Goal: Subscribe to service/newsletter

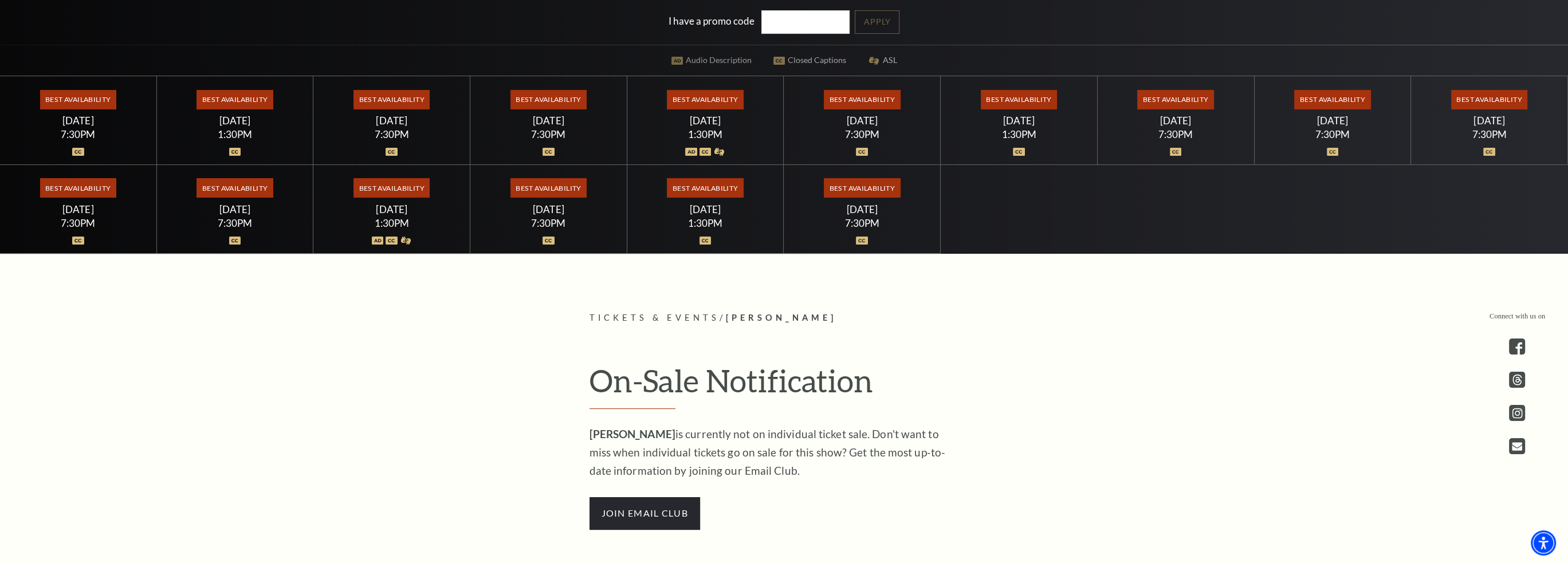
scroll to position [516, 0]
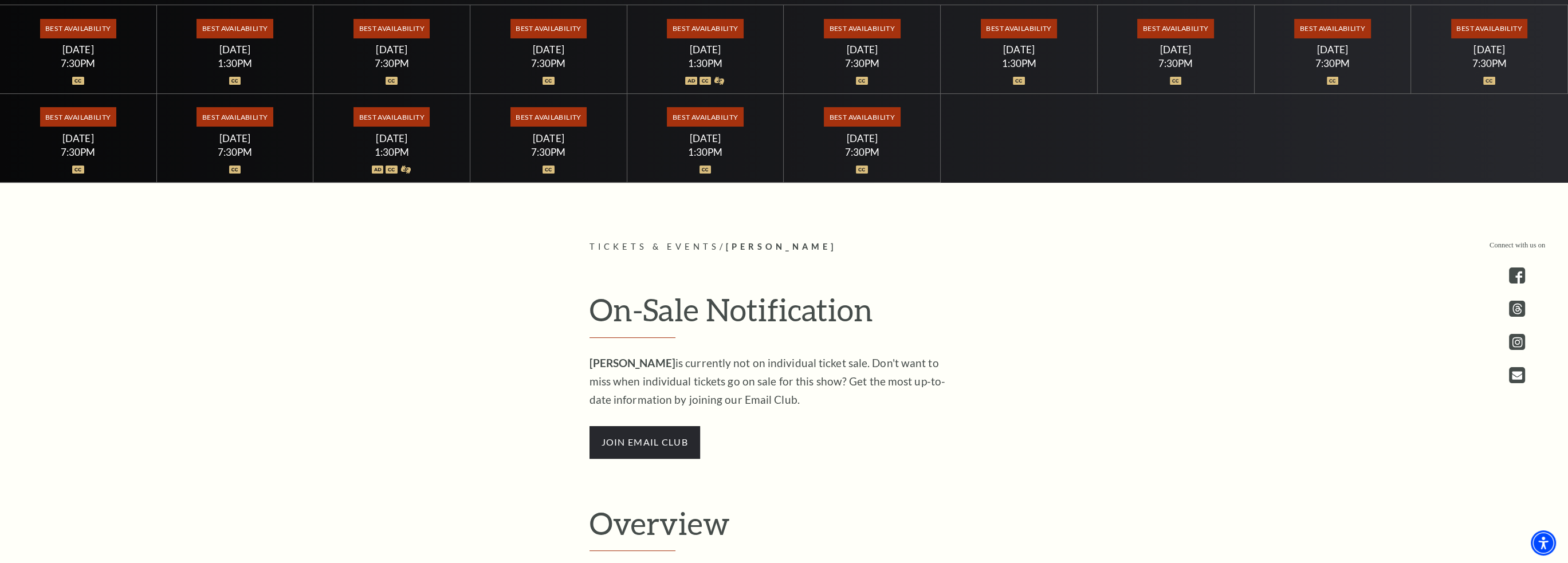
click at [524, 24] on span "Best Availability" at bounding box center [548, 28] width 76 height 20
click at [543, 26] on span "Best Availability" at bounding box center [548, 28] width 76 height 20
click at [656, 441] on span "join email club" at bounding box center [645, 441] width 111 height 32
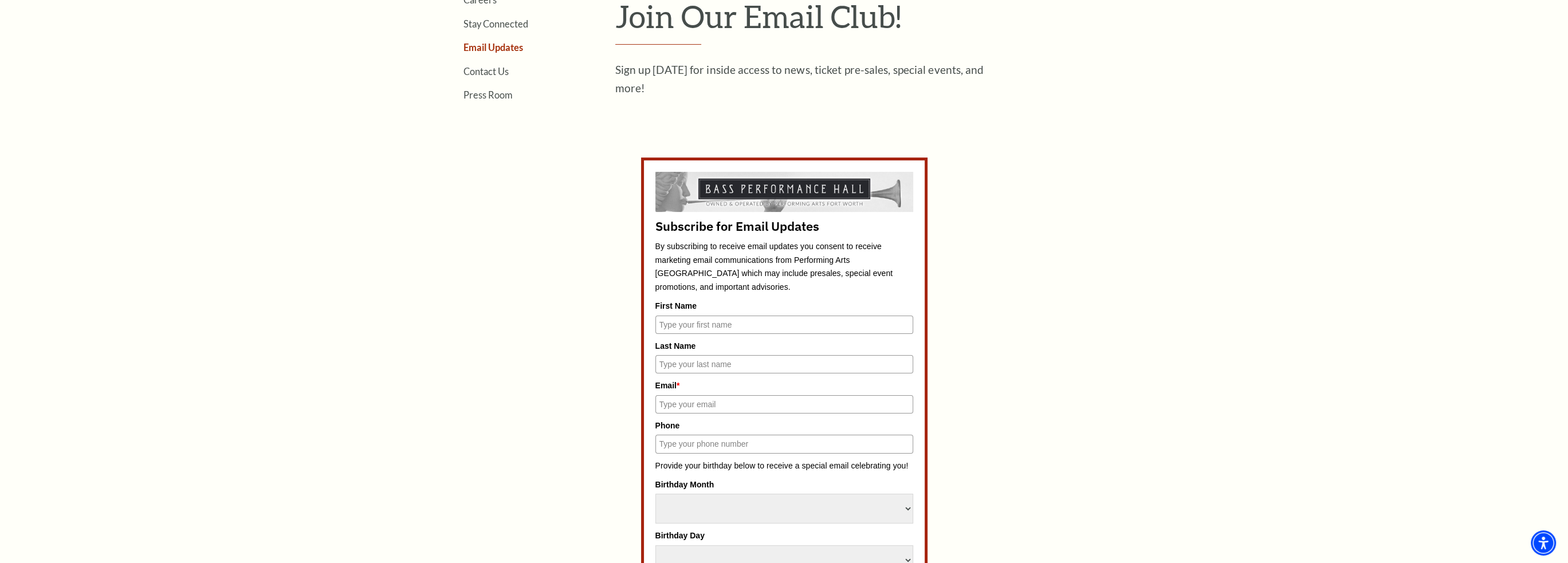
scroll to position [516, 0]
click at [681, 322] on input "First Name" at bounding box center [784, 324] width 258 height 18
type input "[PERSON_NAME]"
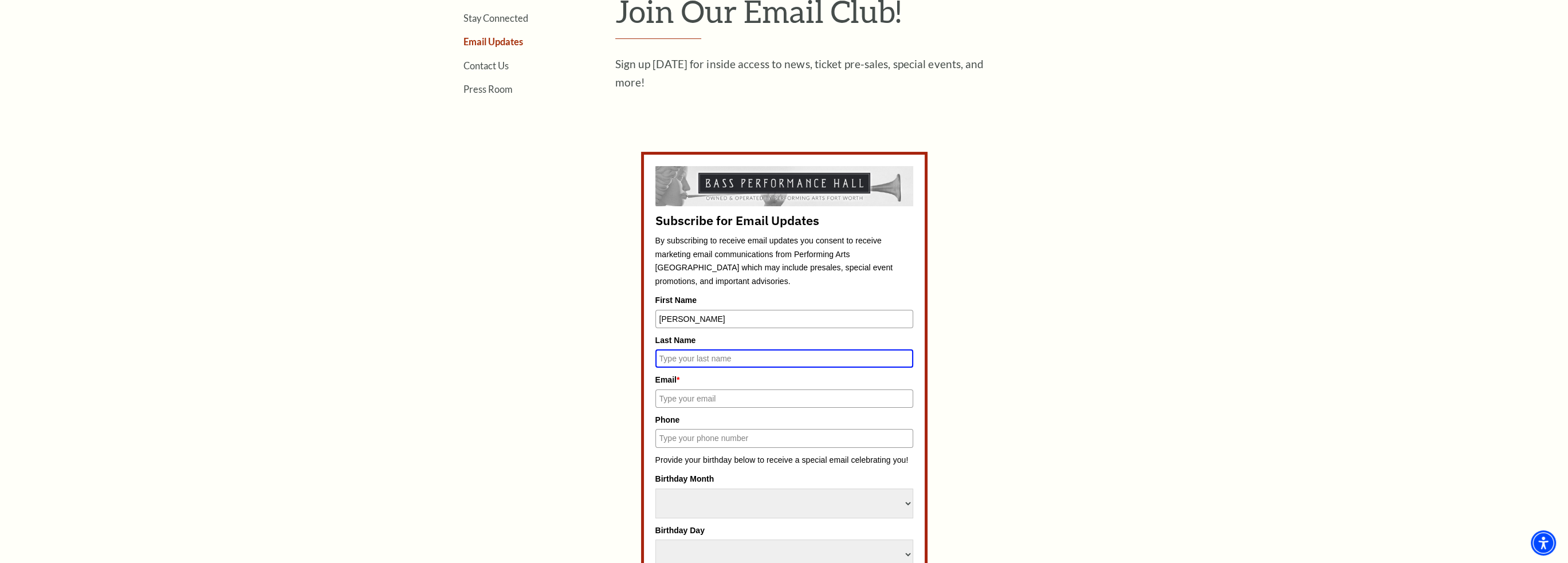
scroll to position [511, 0]
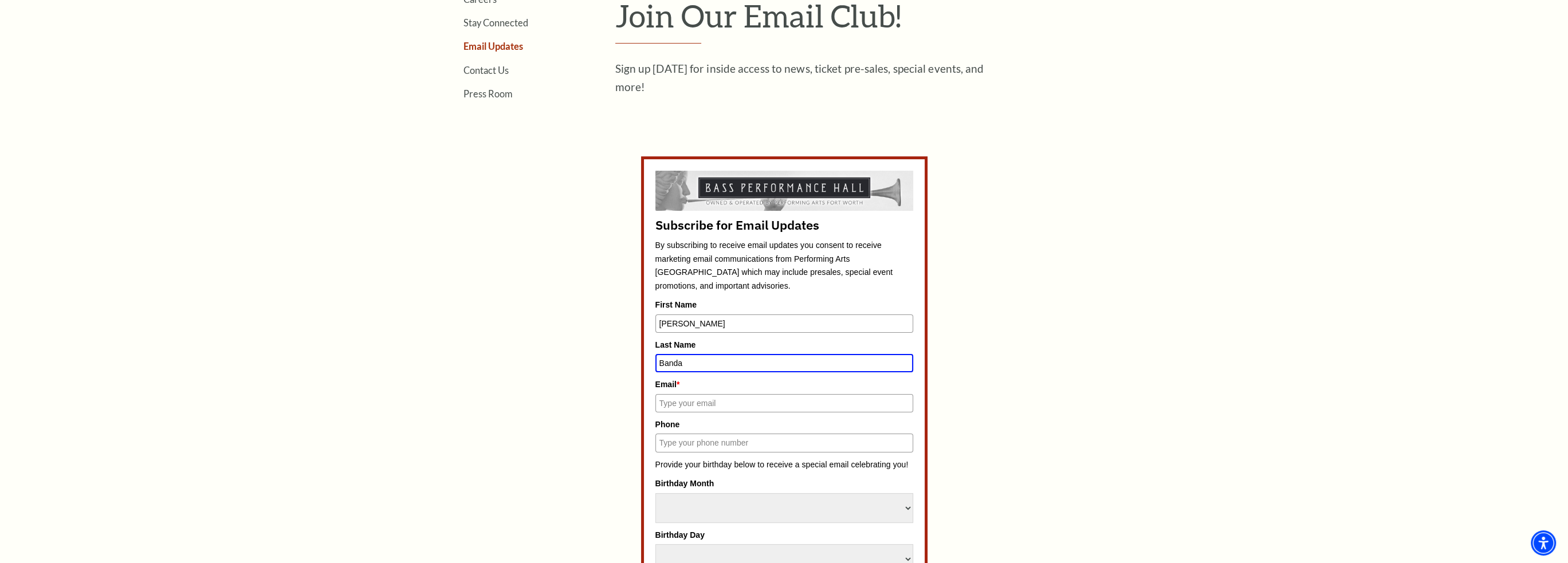
type input "Banda"
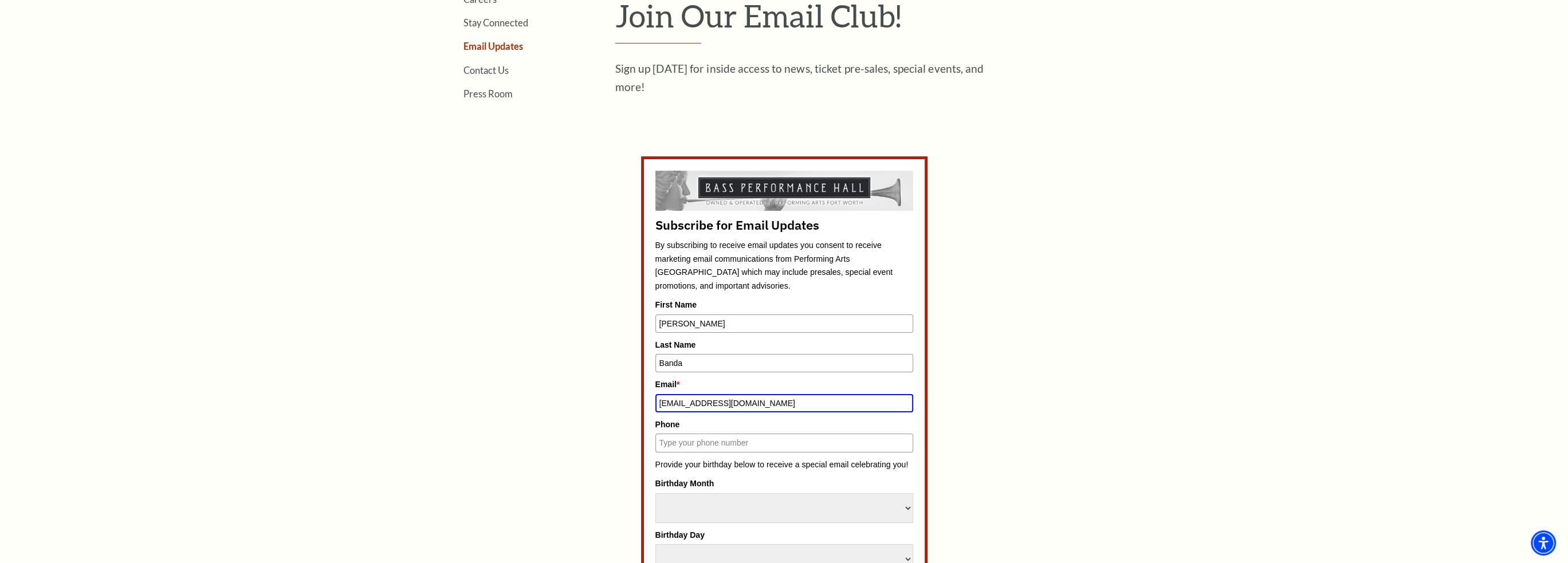
type input "[EMAIL_ADDRESS][DOMAIN_NAME]"
type input "7135982749"
click at [720, 507] on select "Select Month January February March April May June July August September Octobe…" at bounding box center [784, 508] width 258 height 30
select select "July"
click at [656, 493] on select "Select Month January February March April May June July August September Octobe…" at bounding box center [784, 508] width 258 height 30
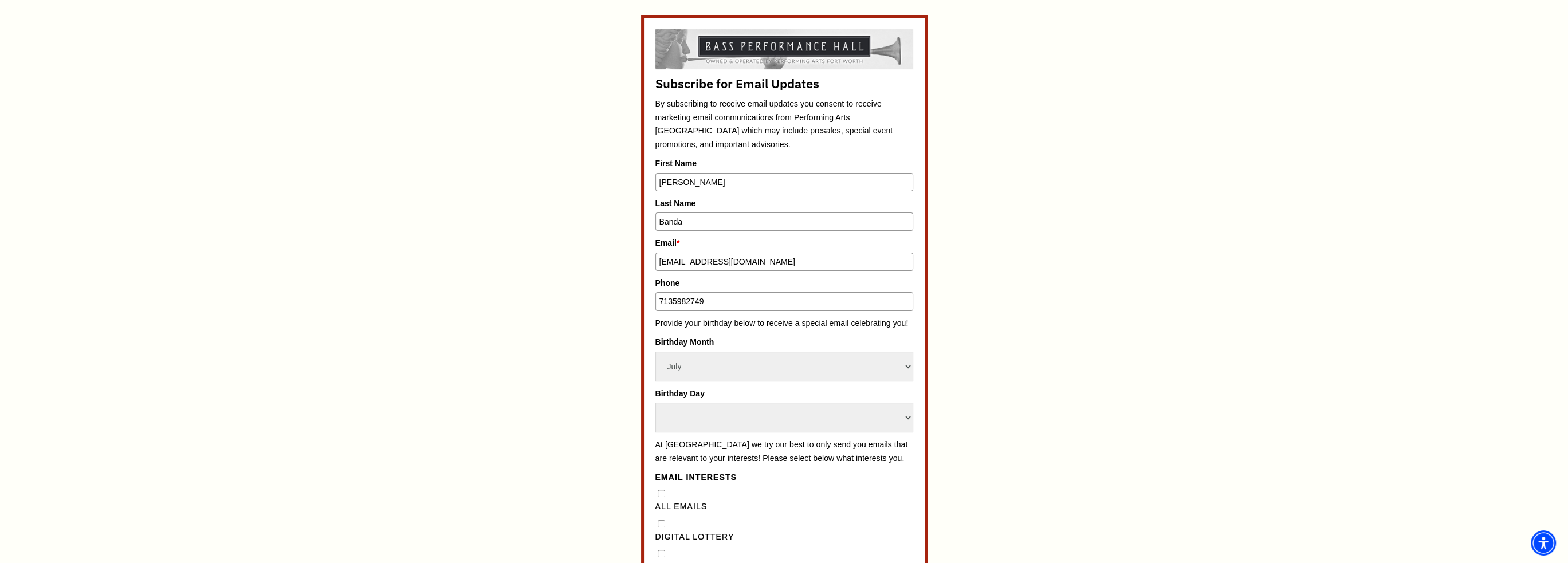
scroll to position [854, 0]
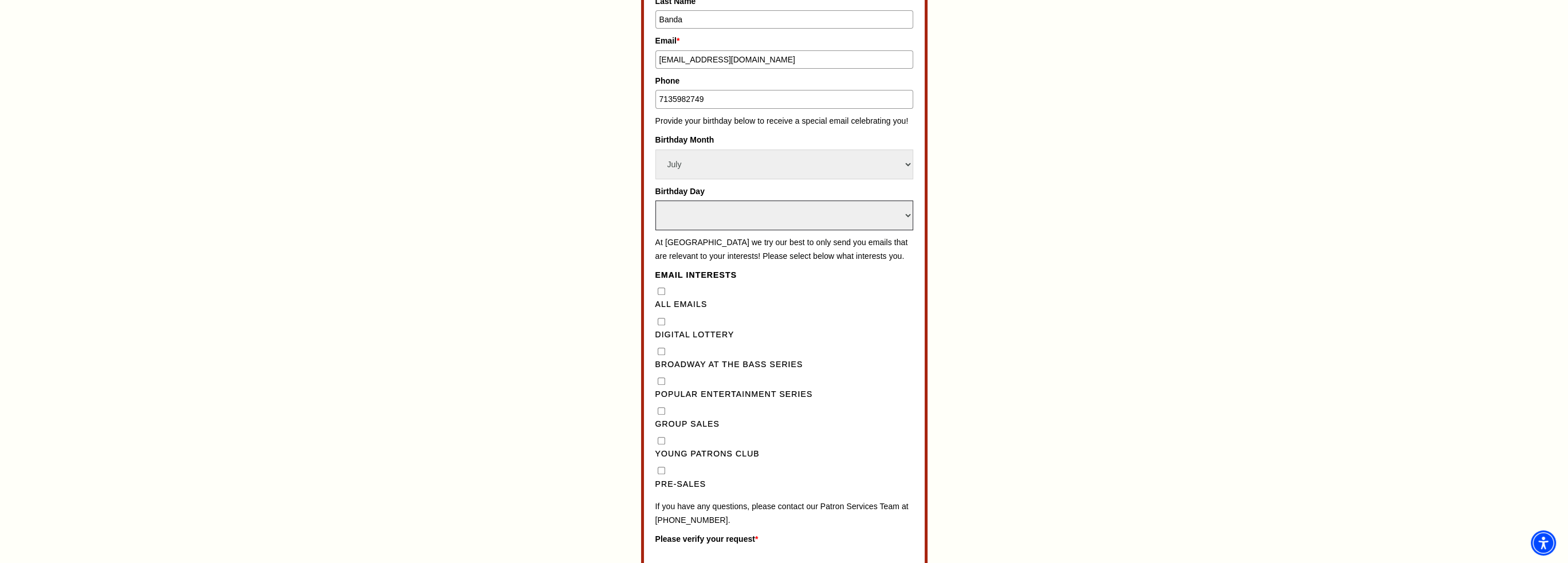
click at [673, 212] on select "Select Day 1 2 3 4 5 6 7 8 9 10 11 12 13 14 15 16 17 18 19 20 21 22 23 24" at bounding box center [784, 216] width 258 height 30
select select "13"
click at [656, 201] on select "Select Day 1 2 3 4 5 6 7 8 9 10 11 12 13 14 15 16 17 18 19 20 21 22 23 24" at bounding box center [784, 216] width 258 height 30
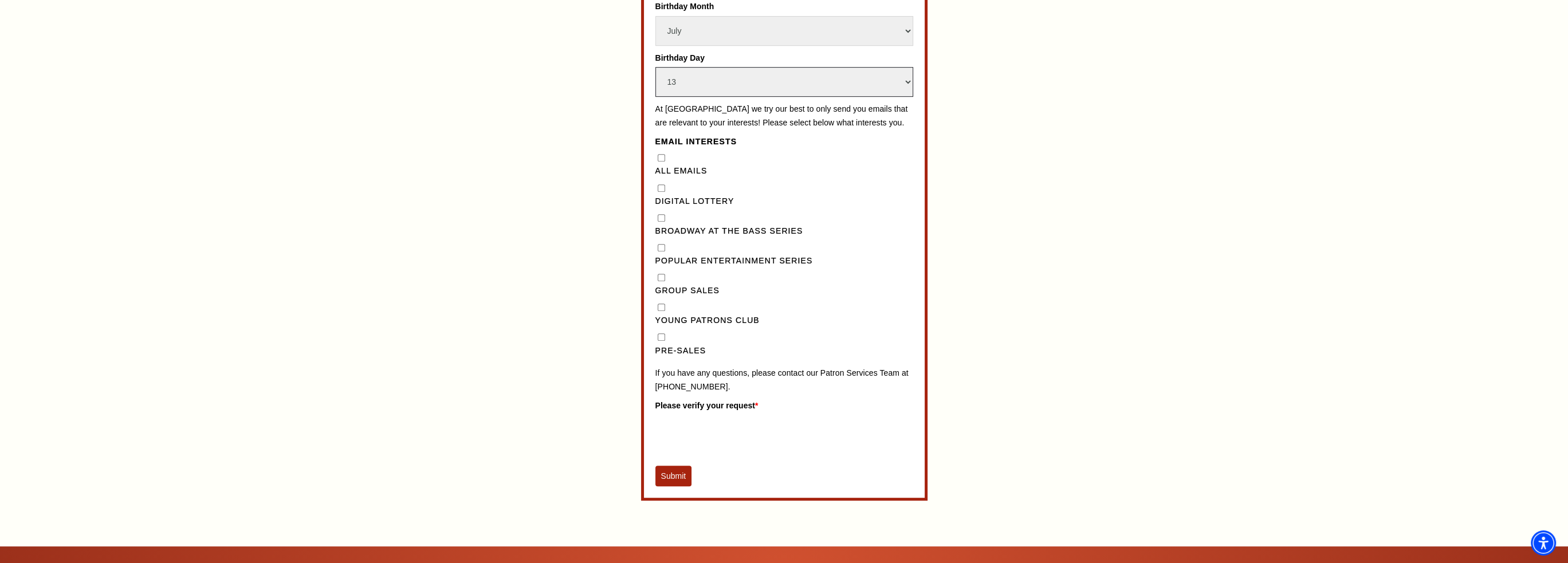
scroll to position [1026, 0]
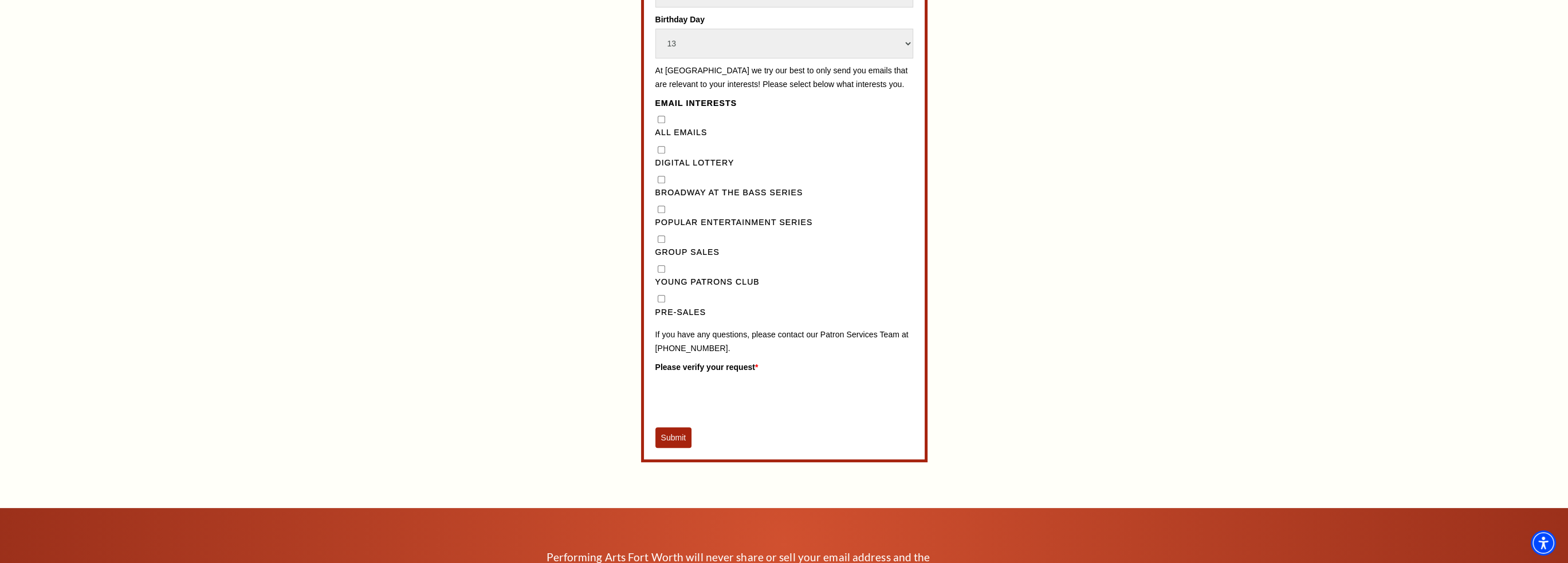
click at [660, 153] on Lottery"] "Digital Lottery" at bounding box center [660, 149] width 7 height 7
checkbox Lottery"] "true"
click at [661, 213] on Series"] "Popular Entertainment Series" at bounding box center [660, 208] width 7 height 7
checkbox Series"] "false"
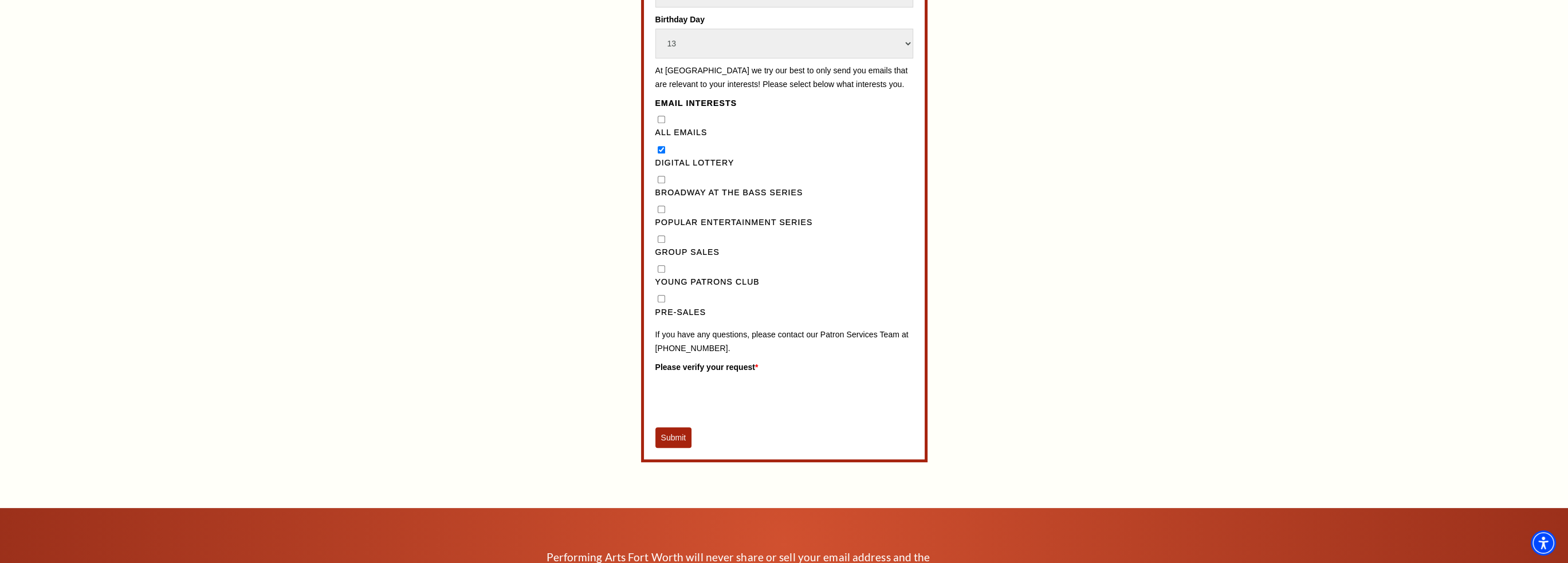
click at [661, 153] on Lottery"] "Digital Lottery" at bounding box center [660, 149] width 7 height 7
checkbox Lottery"] "false"
click at [672, 447] on button "Submit" at bounding box center [674, 437] width 36 height 21
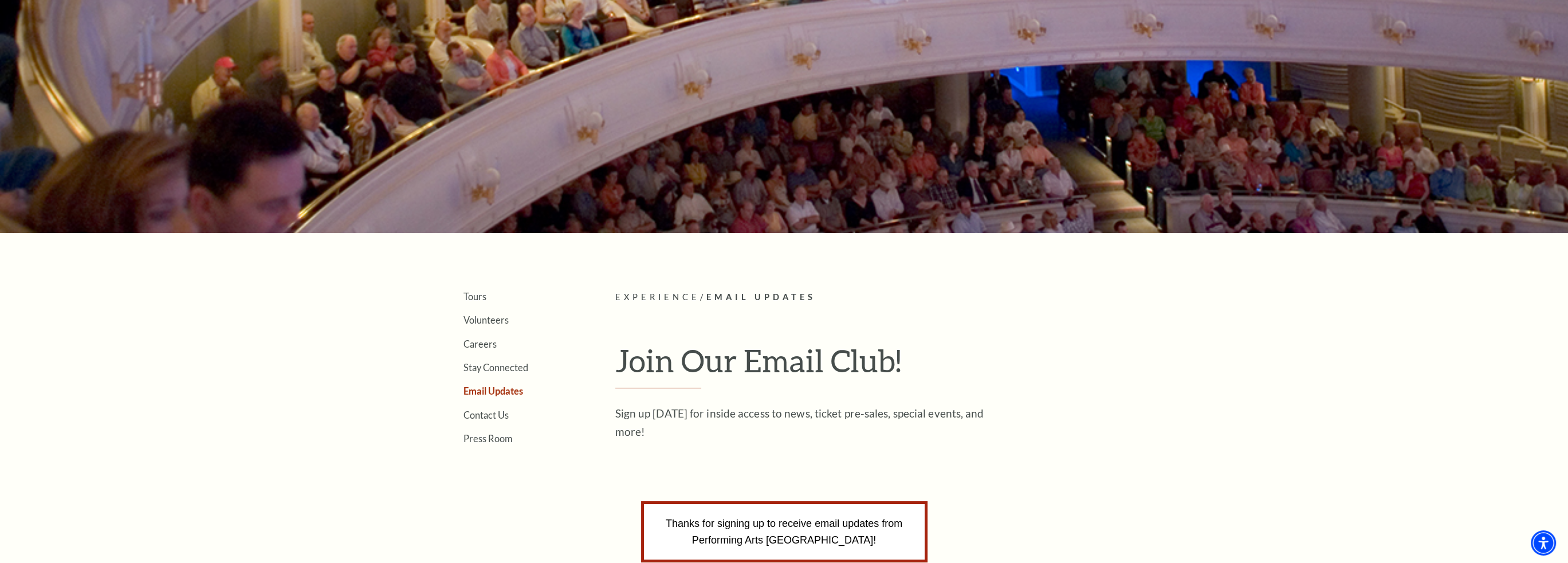
scroll to position [162, 0]
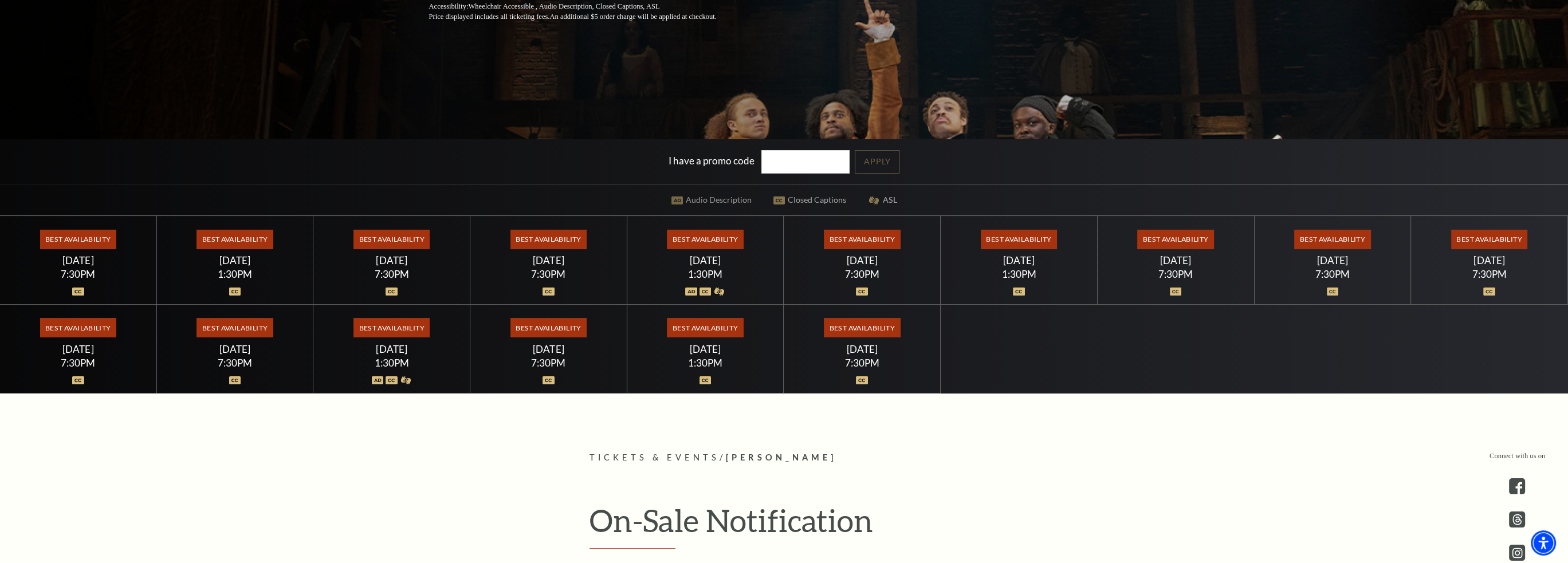
scroll to position [287, 0]
